Goal: Information Seeking & Learning: Find specific page/section

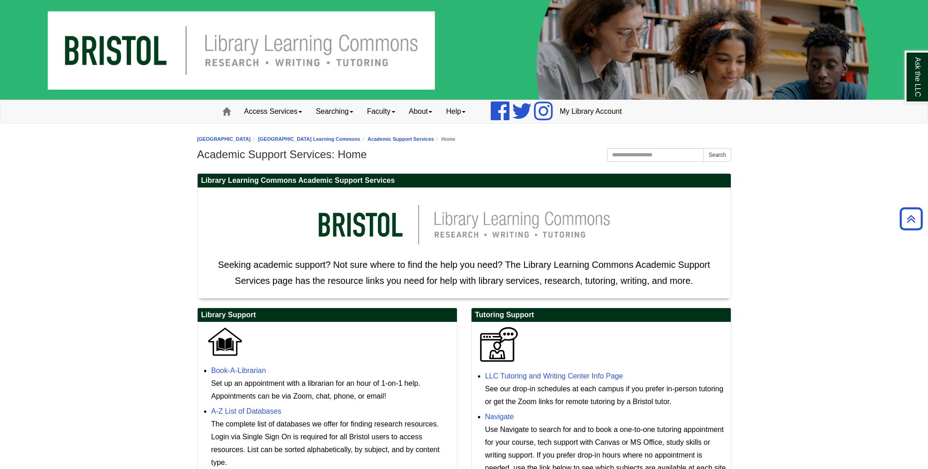
scroll to position [320, 0]
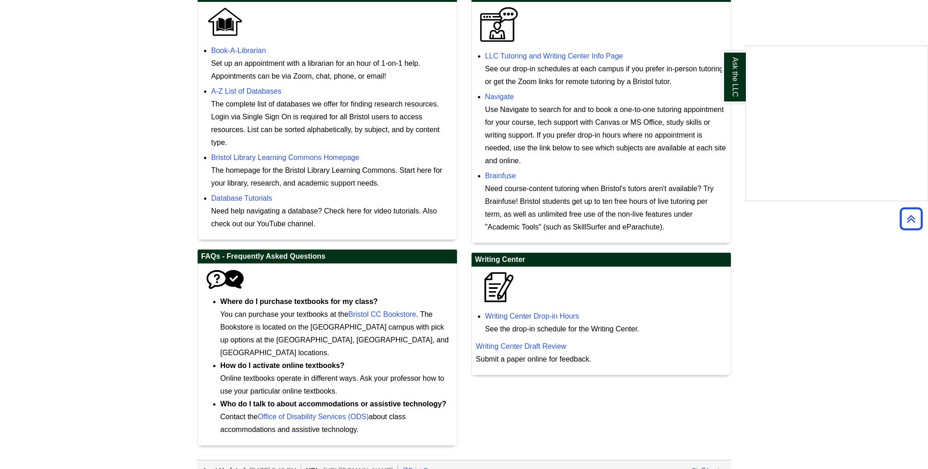
click at [536, 315] on div "Ask the LLC" at bounding box center [464, 234] width 928 height 469
click at [535, 314] on link "Writing Center Drop-in Hours" at bounding box center [532, 316] width 94 height 8
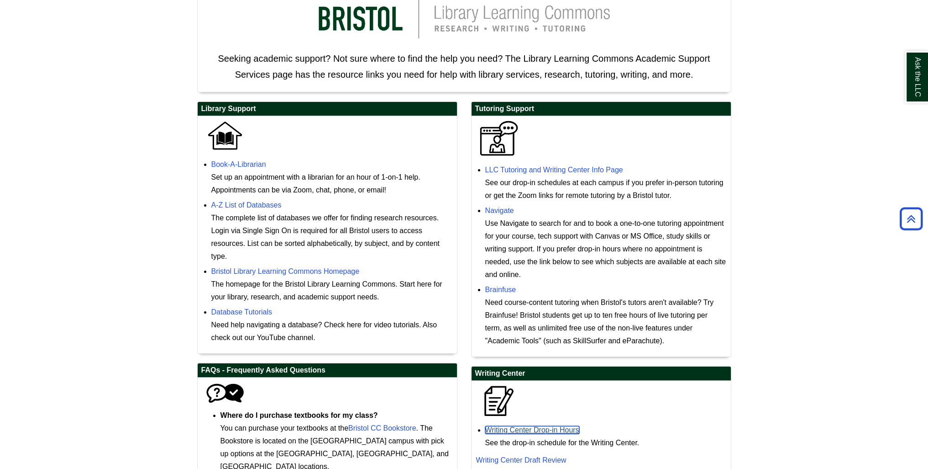
scroll to position [137, 0]
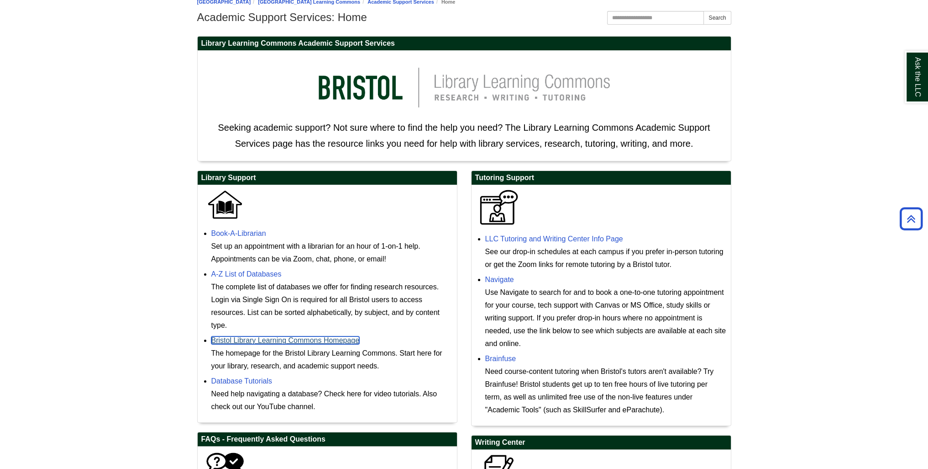
click at [296, 339] on link "Bristol Library Learning Commons Homepage" at bounding box center [285, 340] width 148 height 8
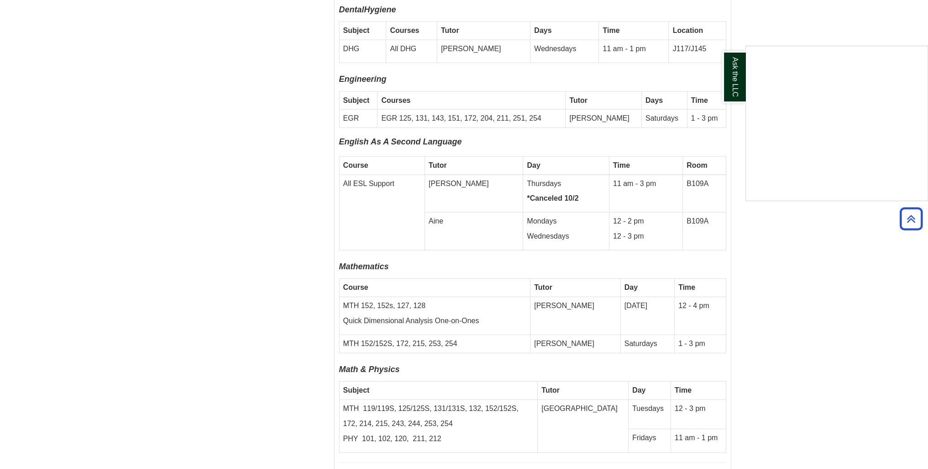
scroll to position [2988, 0]
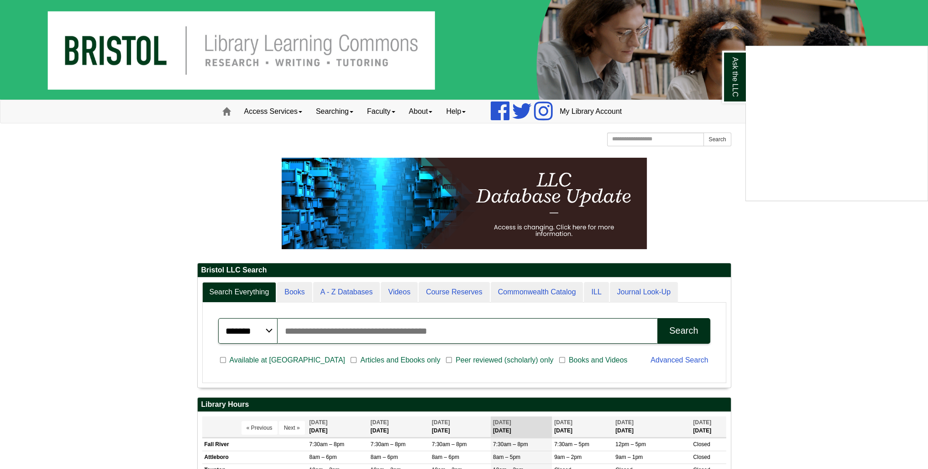
drag, startPoint x: 455, startPoint y: 330, endPoint x: 471, endPoint y: 337, distance: 17.4
click at [455, 329] on div "Ask the LLC" at bounding box center [464, 234] width 928 height 469
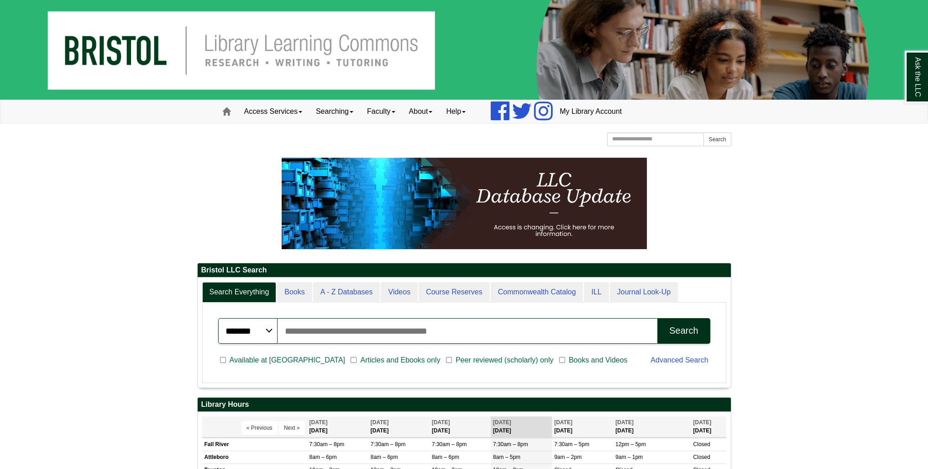
click at [472, 329] on input "Search articles, books, journals & more" at bounding box center [468, 331] width 380 height 26
type input "**********"
click at [686, 329] on div "Search" at bounding box center [683, 330] width 29 height 11
